Goal: Information Seeking & Learning: Learn about a topic

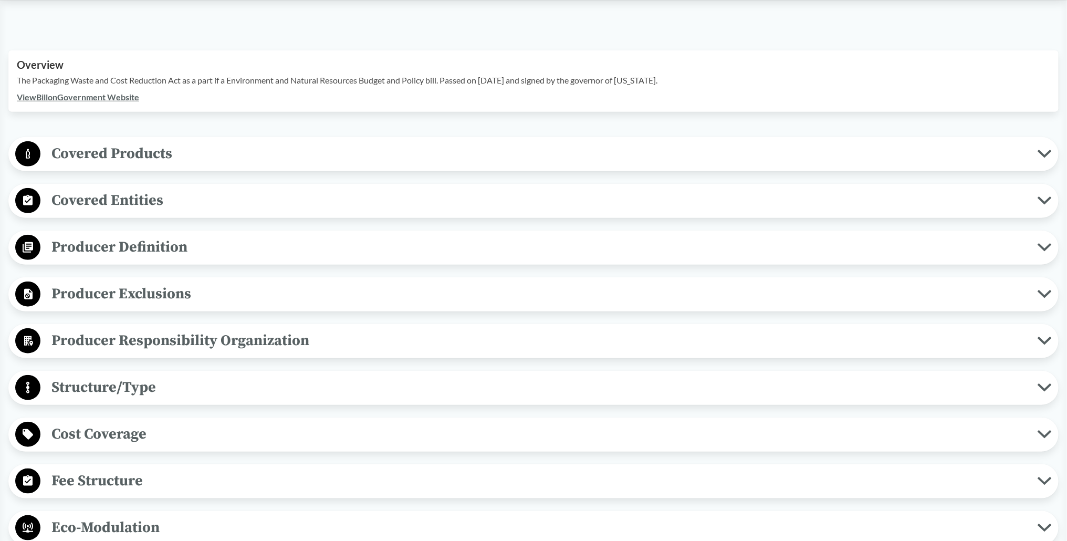
scroll to position [337, 0]
click at [148, 234] on span "Producer Definition" at bounding box center [538, 246] width 997 height 24
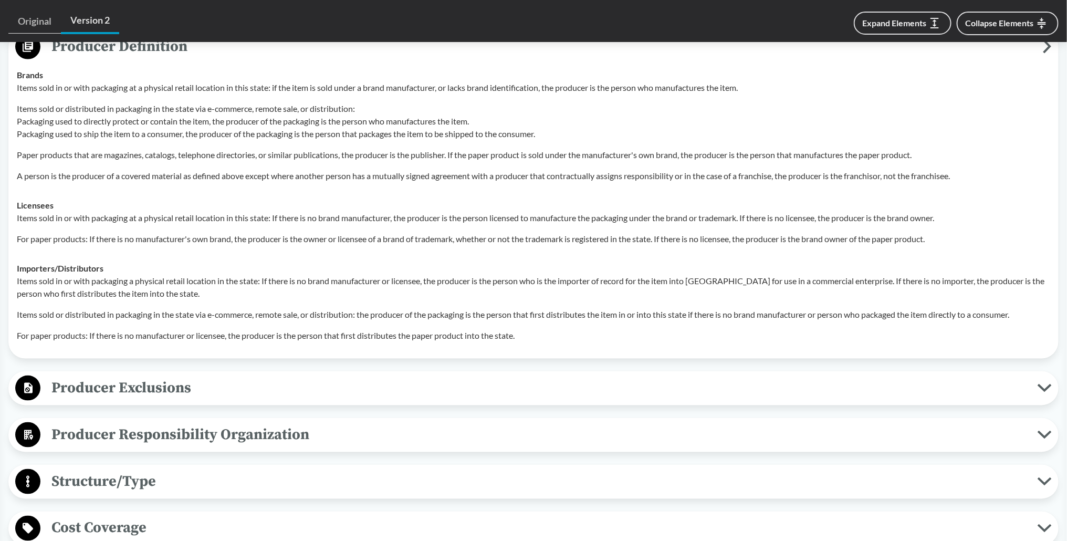
scroll to position [562, 0]
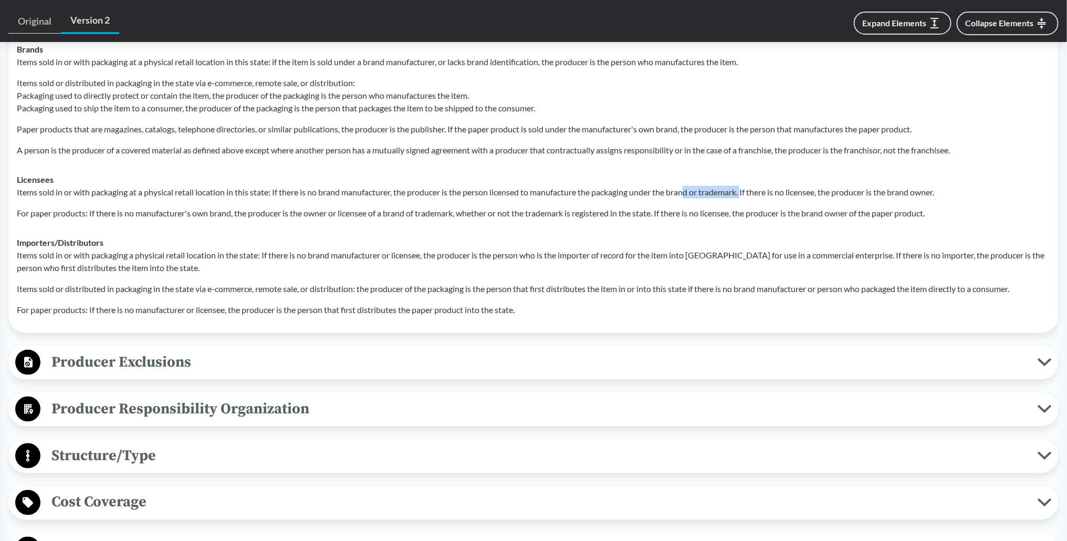
drag, startPoint x: 694, startPoint y: 178, endPoint x: 751, endPoint y: 178, distance: 56.7
click at [751, 186] on p "Items sold in or with packaging at a physical retail location in this state: If…" at bounding box center [534, 192] width 1034 height 13
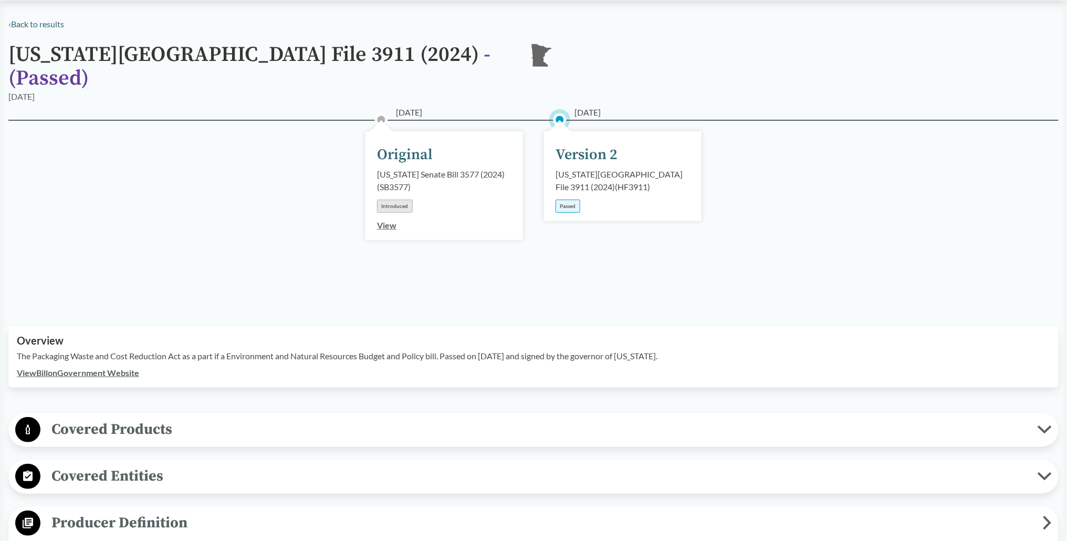
scroll to position [0, 0]
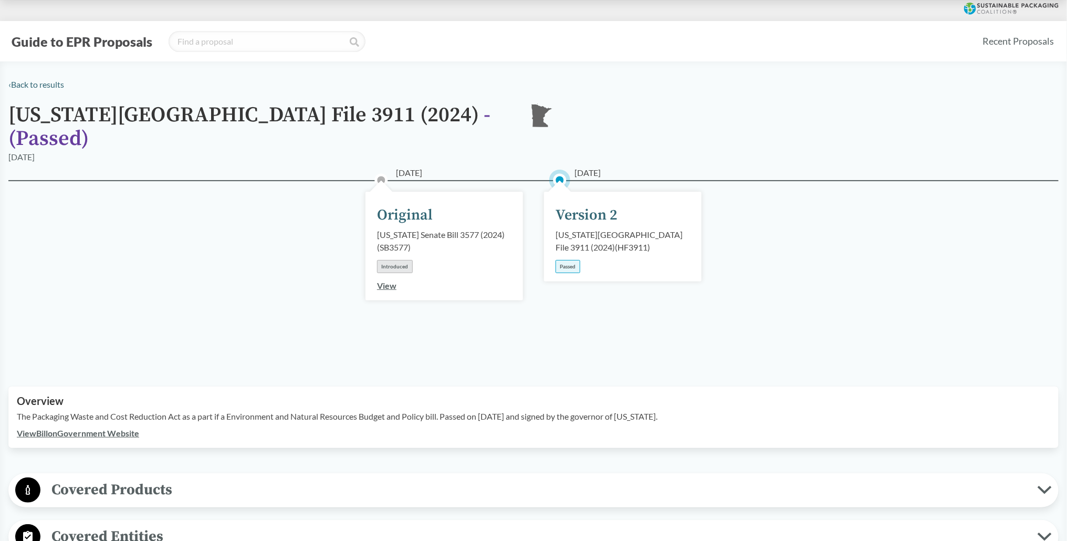
click at [74, 35] on button "Guide to EPR Proposals" at bounding box center [81, 41] width 147 height 17
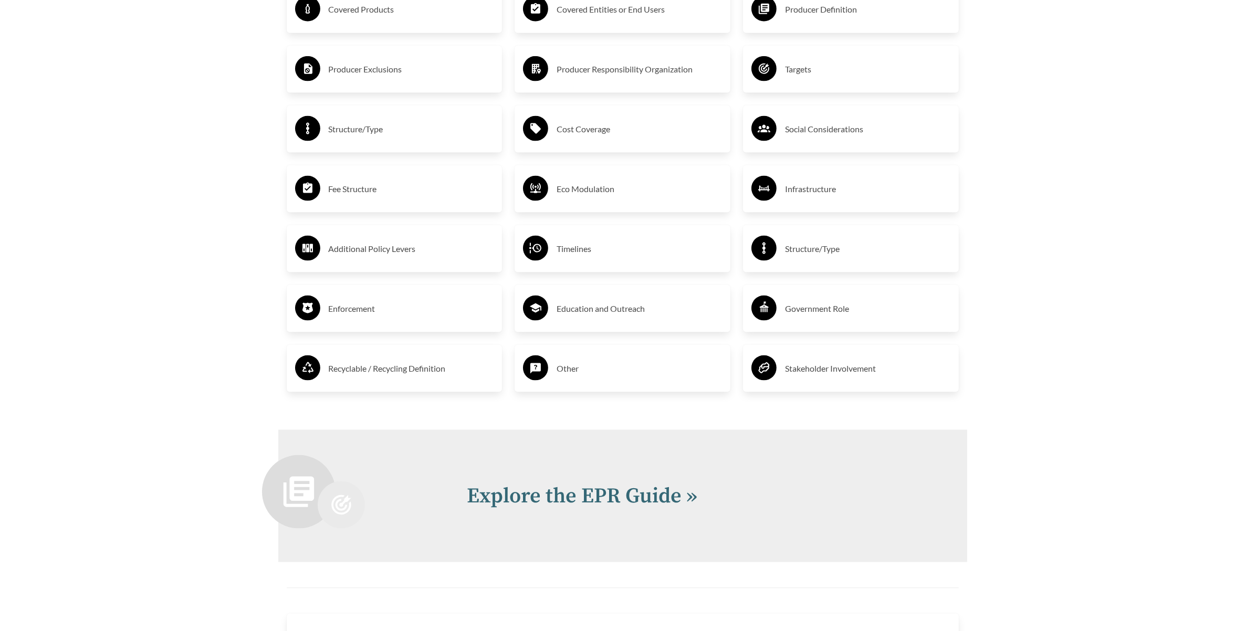
scroll to position [1866, 0]
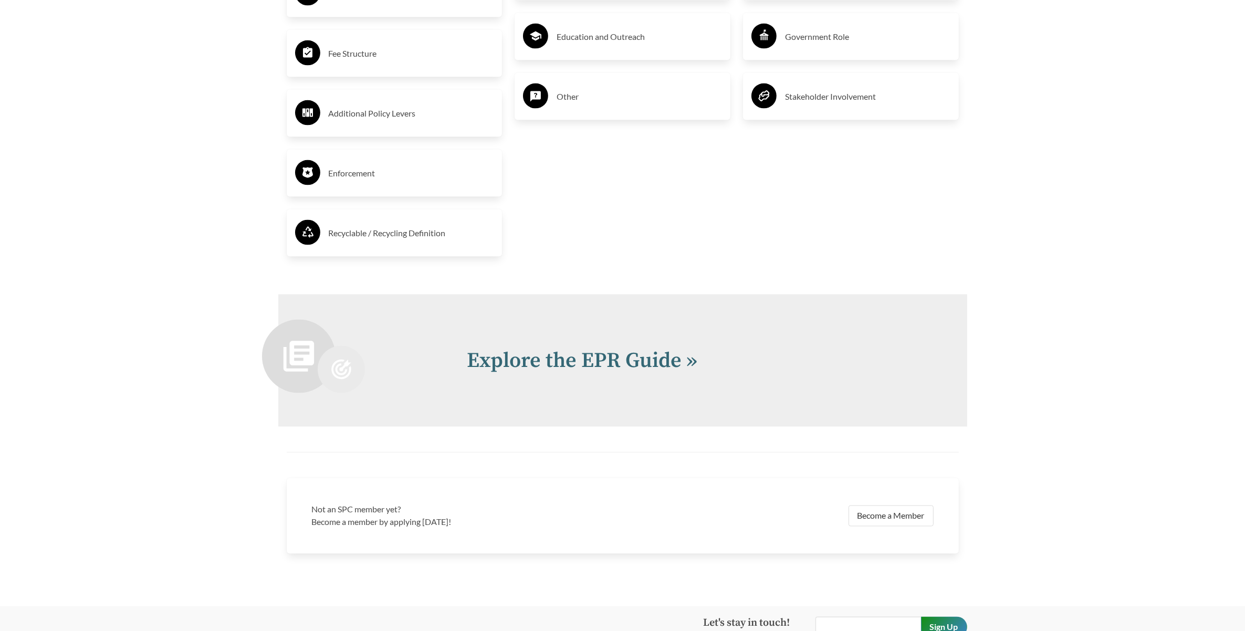
scroll to position [2260, 0]
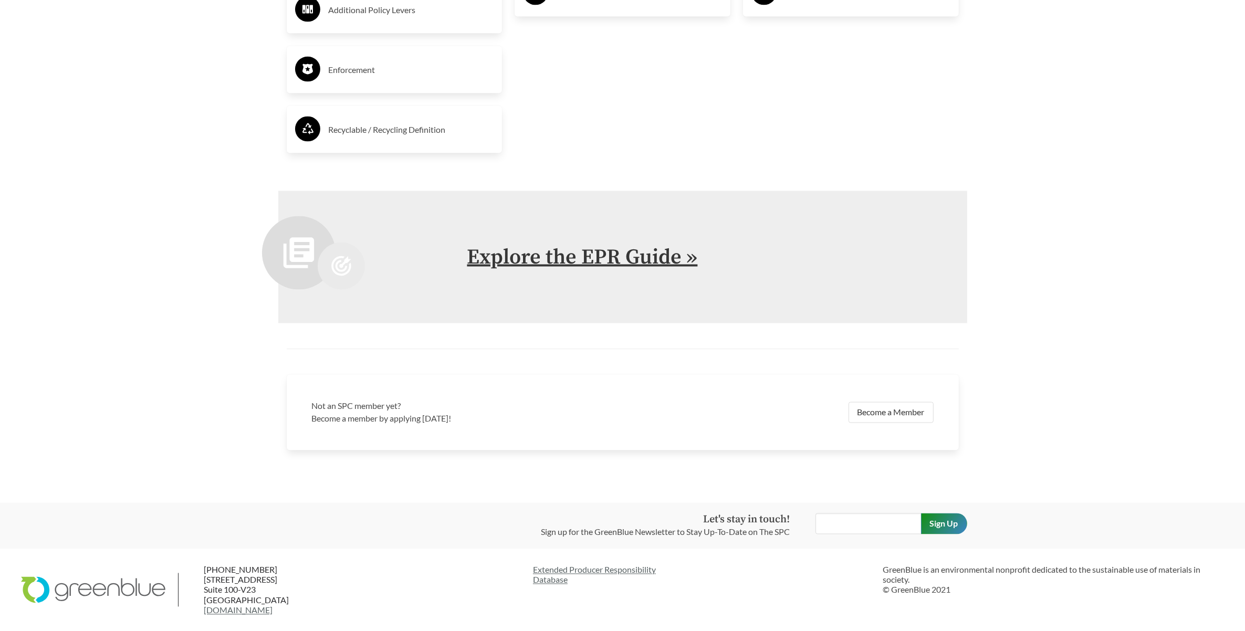
click at [607, 270] on link "Explore the EPR Guide »" at bounding box center [582, 257] width 231 height 26
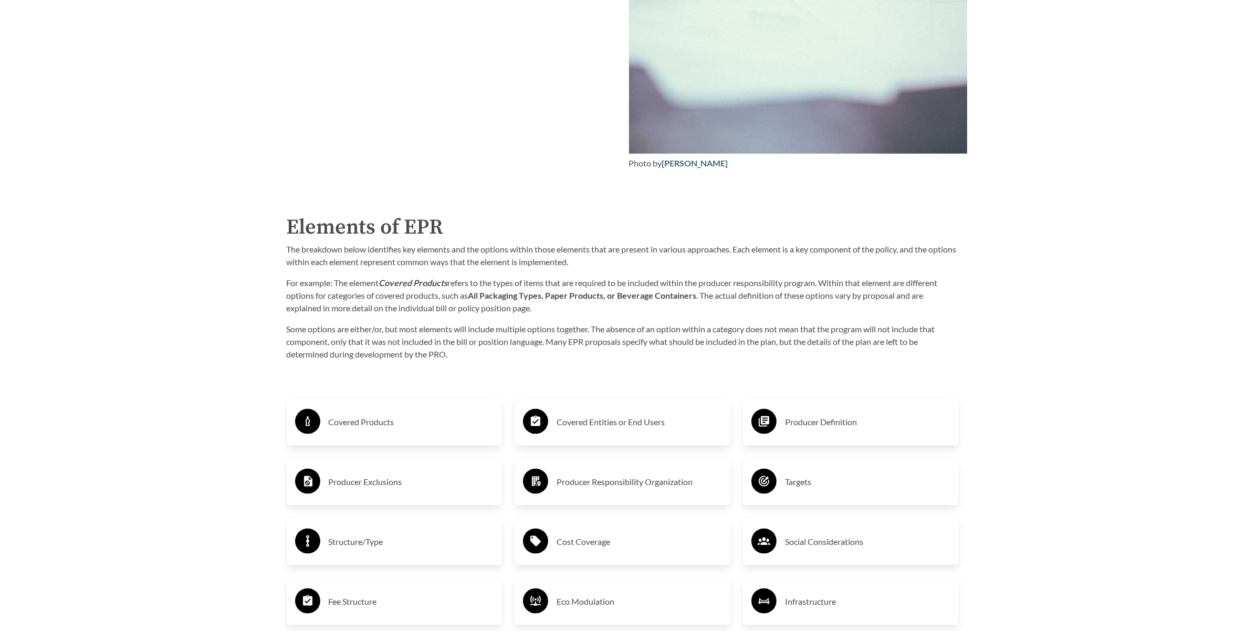
scroll to position [1254, 0]
